Goal: Information Seeking & Learning: Learn about a topic

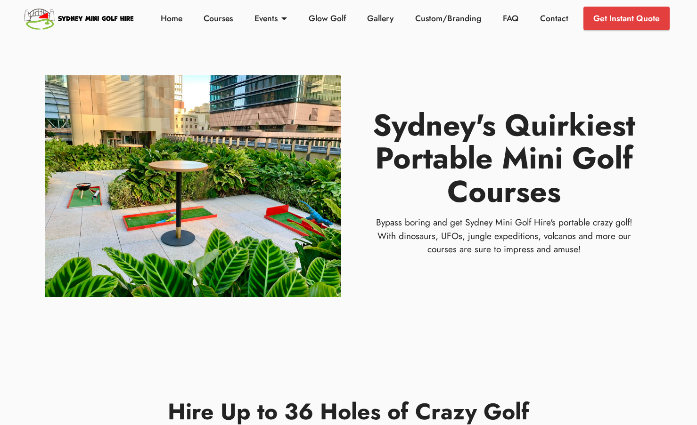
click at [199, 20] on li "Courses" at bounding box center [218, 19] width 51 height 24
click at [217, 16] on link "Courses" at bounding box center [218, 18] width 34 height 12
click at [213, 24] on link "Courses" at bounding box center [218, 18] width 34 height 12
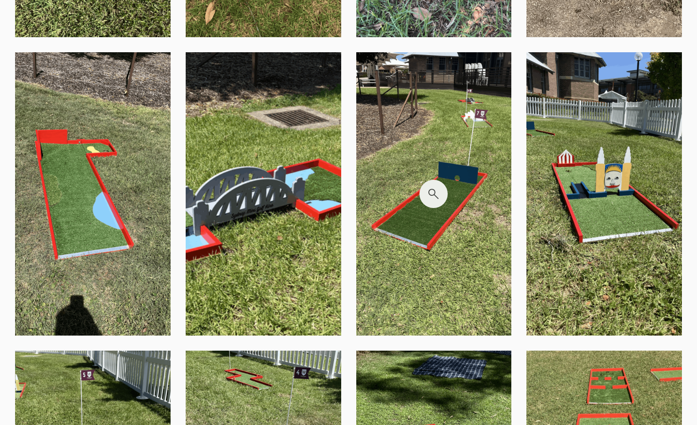
scroll to position [1158, 0]
